Goal: Information Seeking & Learning: Find specific fact

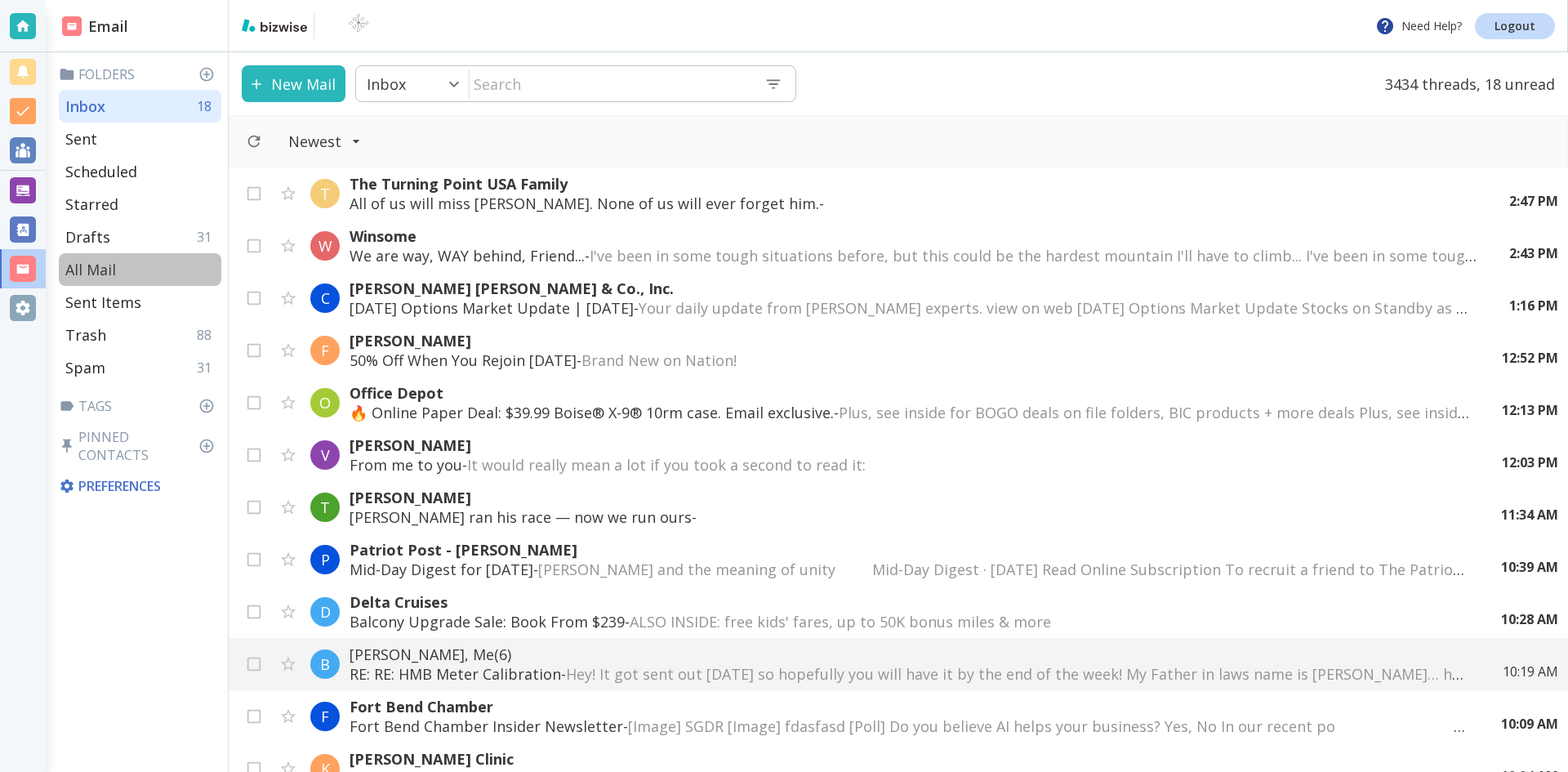
click at [83, 263] on p "All Mail" at bounding box center [90, 269] width 50 height 20
type input "5"
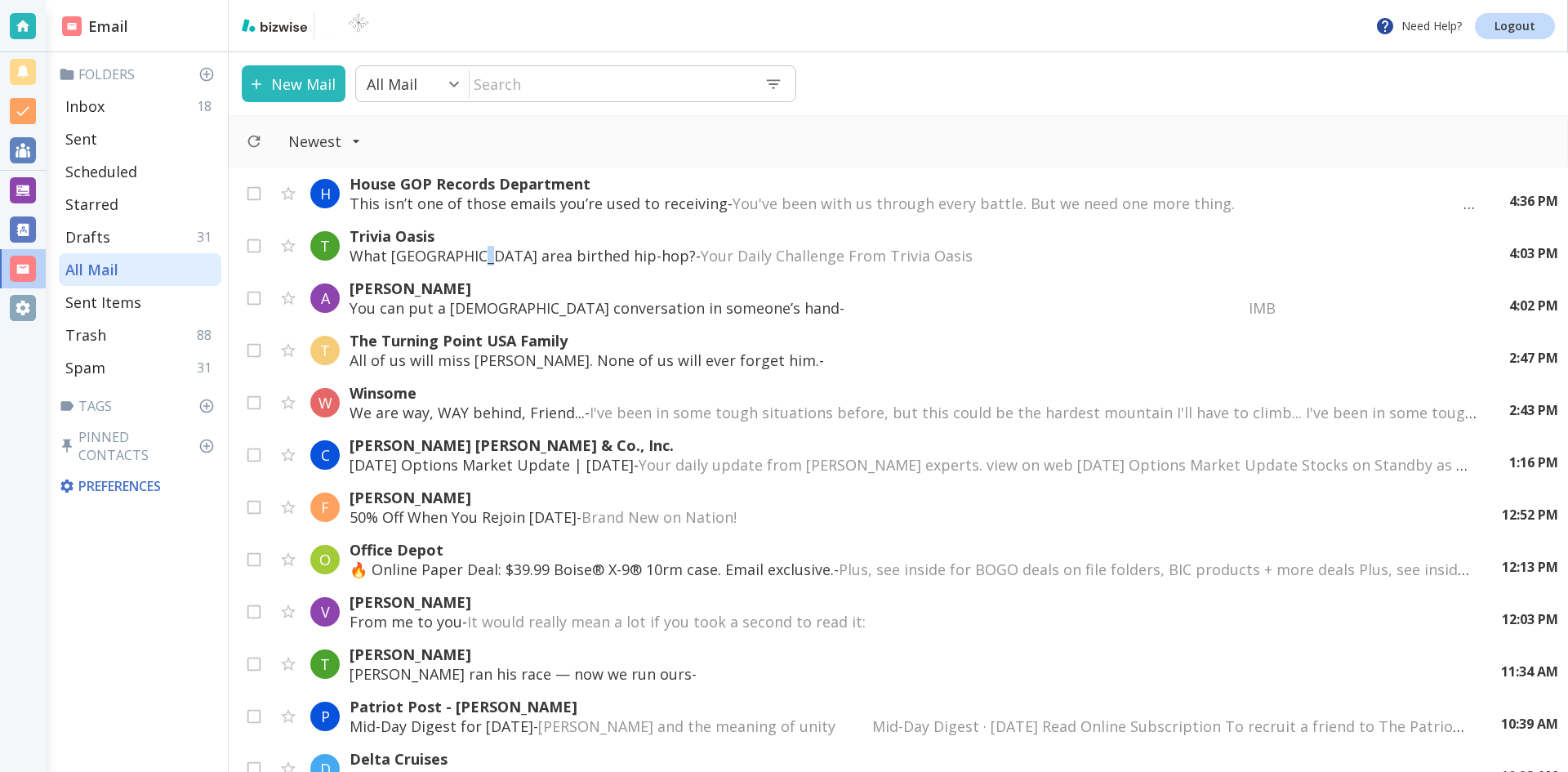
click at [470, 249] on p "What [GEOGRAPHIC_DATA] area birthed hip-hop? - Your Daily Challenge From Trivia…" at bounding box center [913, 256] width 1127 height 20
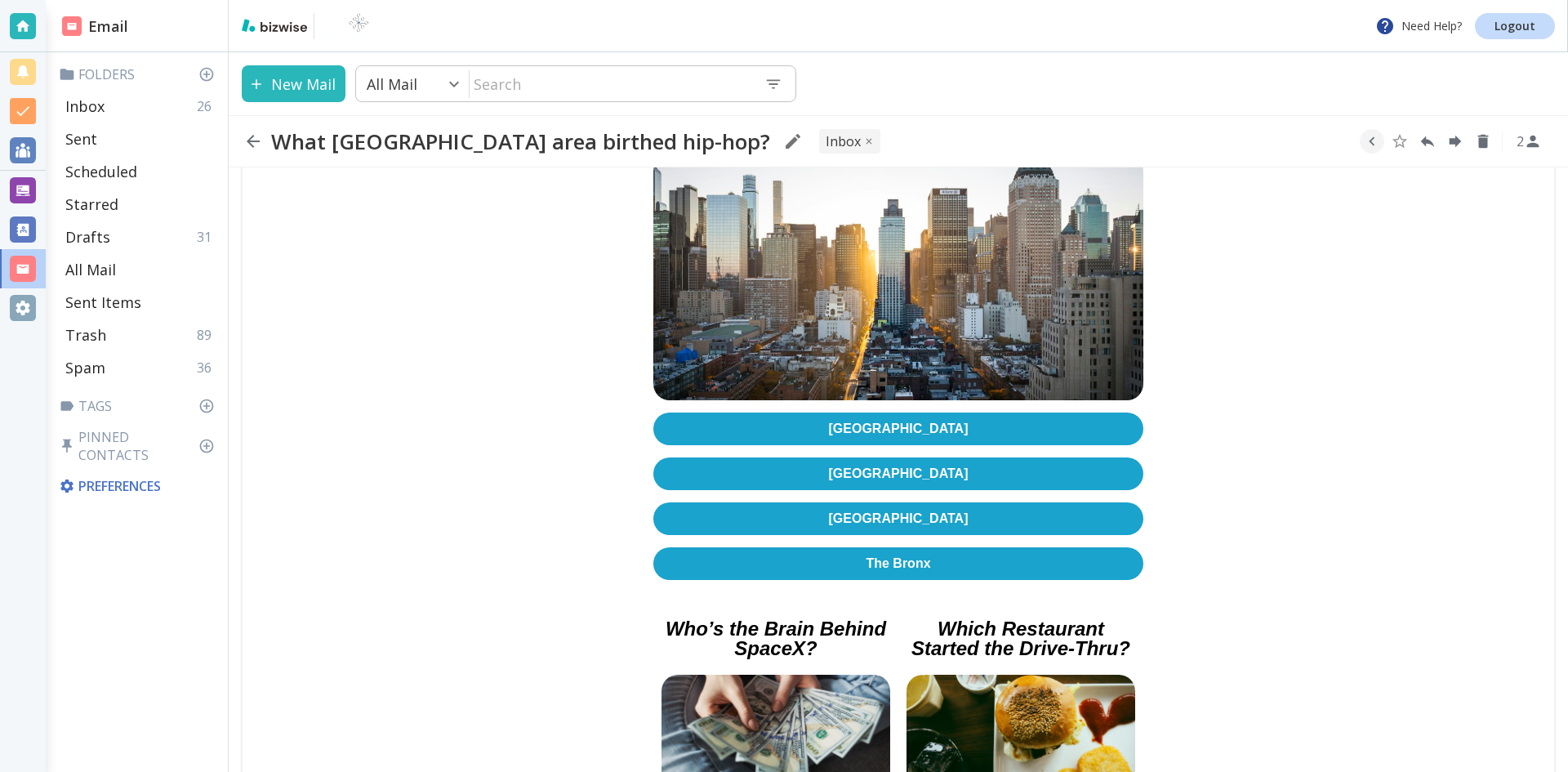
scroll to position [327, 0]
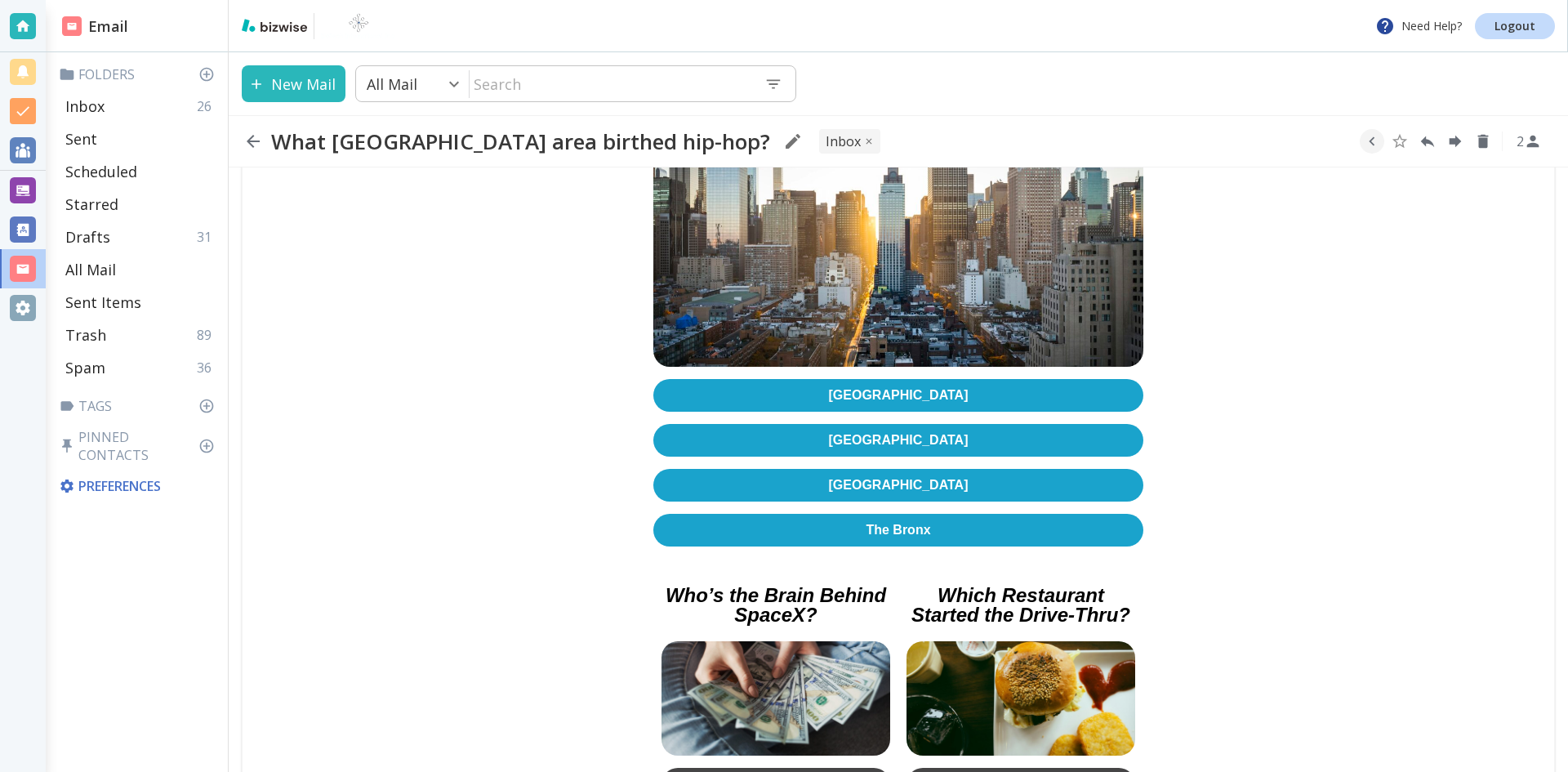
click at [888, 379] on link "[GEOGRAPHIC_DATA]" at bounding box center [898, 395] width 490 height 32
click at [250, 139] on icon "button" at bounding box center [253, 141] width 13 height 13
